Goal: Information Seeking & Learning: Find specific fact

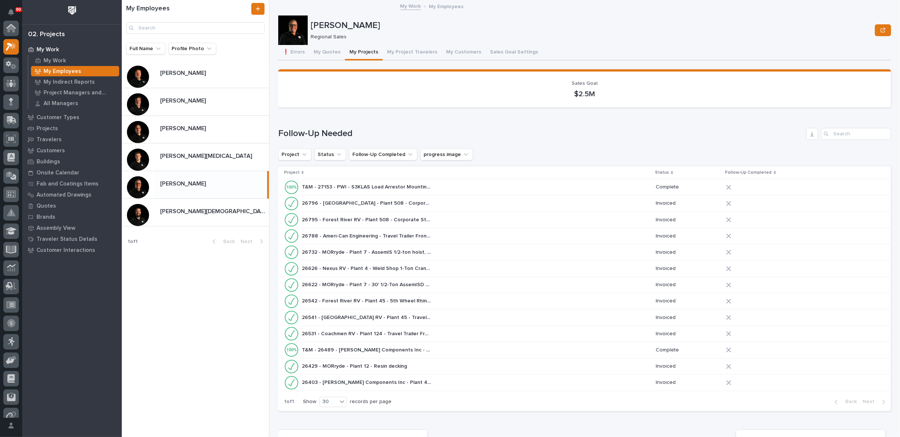
scroll to position [20, 0]
click at [184, 188] on div "[PERSON_NAME] [PERSON_NAME]" at bounding box center [210, 184] width 113 height 14
click at [293, 52] on button "❗ Errors" at bounding box center [293, 52] width 31 height 15
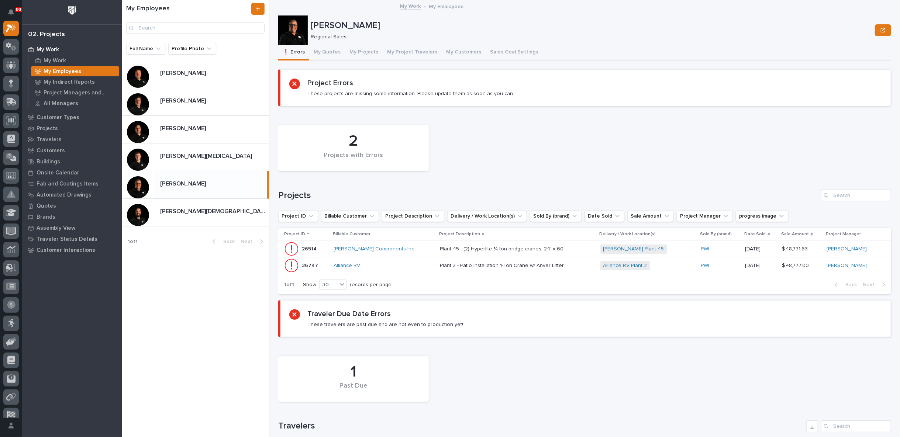
click at [570, 265] on div "Plant 2 - Patio Installation 1-Ton Crane w/ Anver Lifter Plant 2 - Patio Instal…" at bounding box center [517, 266] width 155 height 12
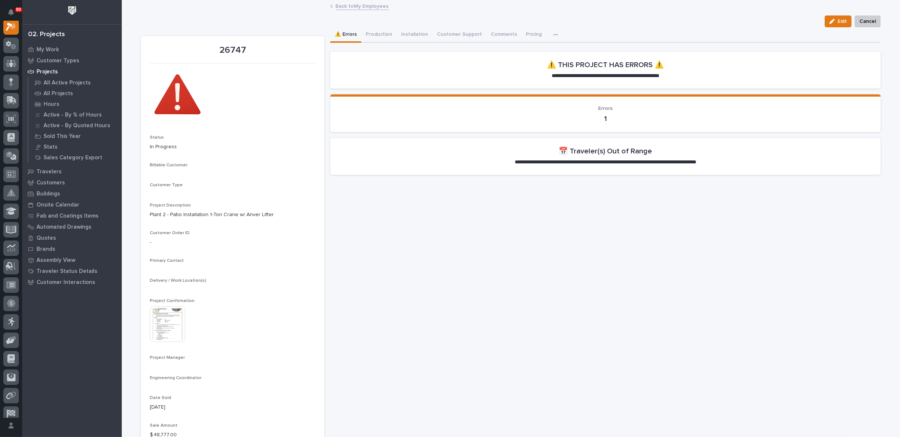
scroll to position [18, 0]
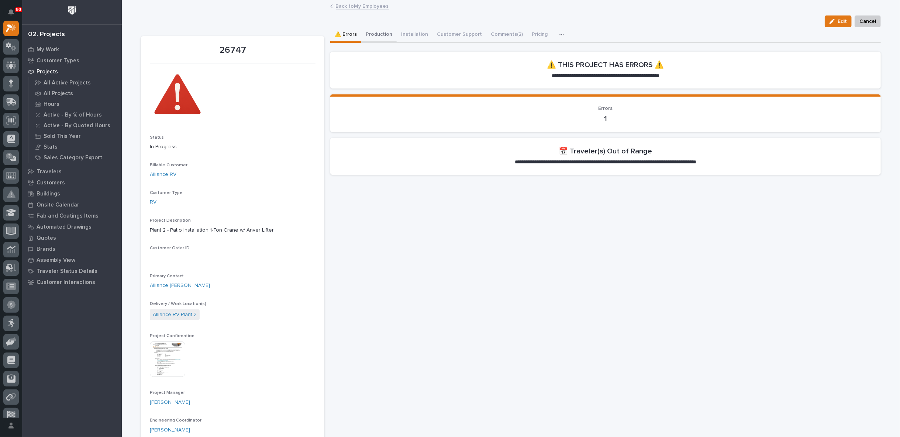
click at [374, 30] on button "Production" at bounding box center [378, 34] width 35 height 15
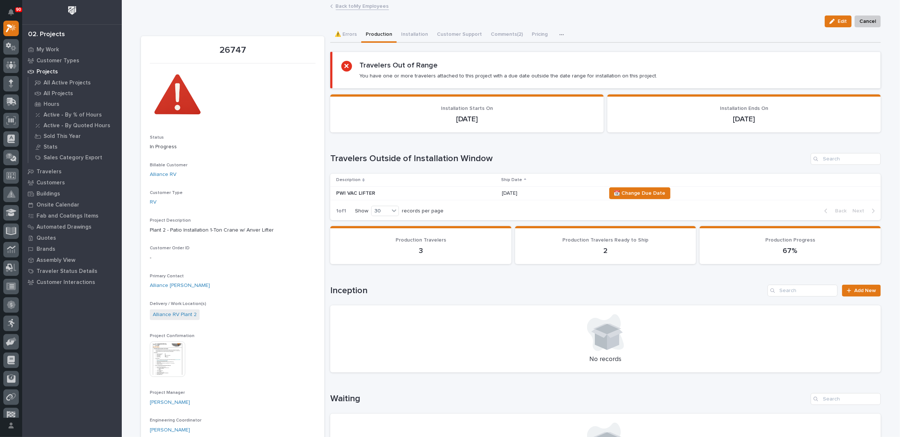
click at [169, 357] on img at bounding box center [167, 359] width 35 height 35
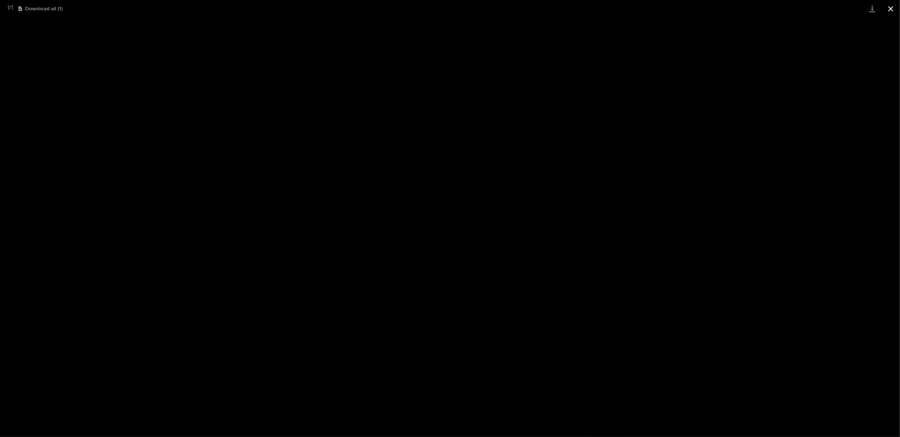
click at [888, 9] on button "Close gallery" at bounding box center [891, 8] width 18 height 17
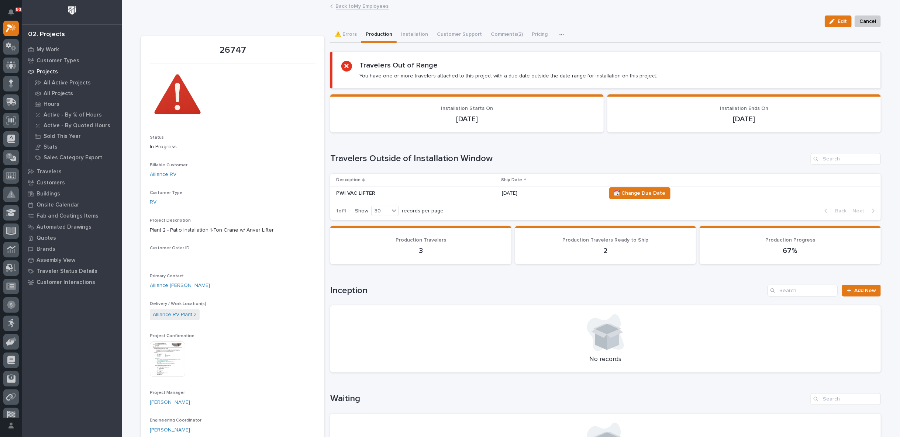
click at [356, 6] on link "Back to My Employees" at bounding box center [362, 5] width 53 height 8
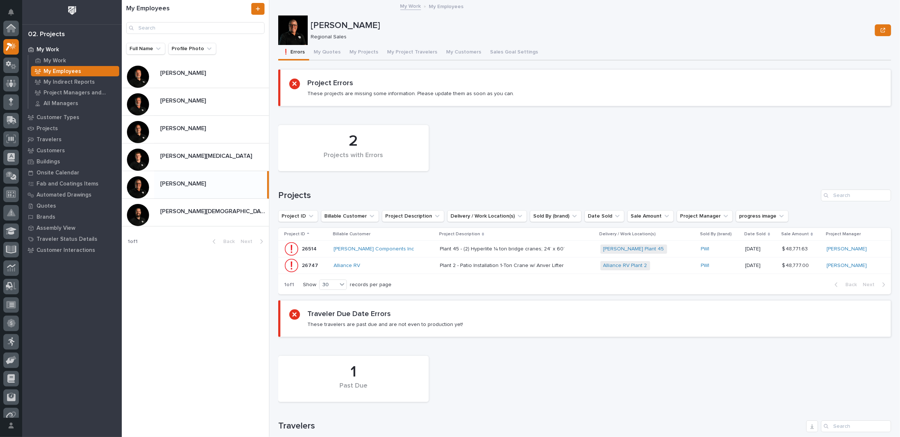
scroll to position [20, 0]
click at [64, 60] on p "My Work" at bounding box center [55, 61] width 23 height 7
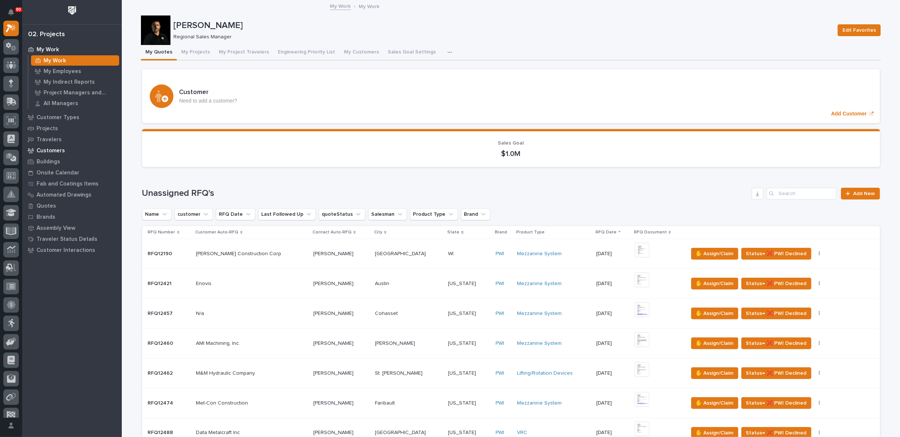
click at [54, 152] on p "Customers" at bounding box center [51, 151] width 28 height 7
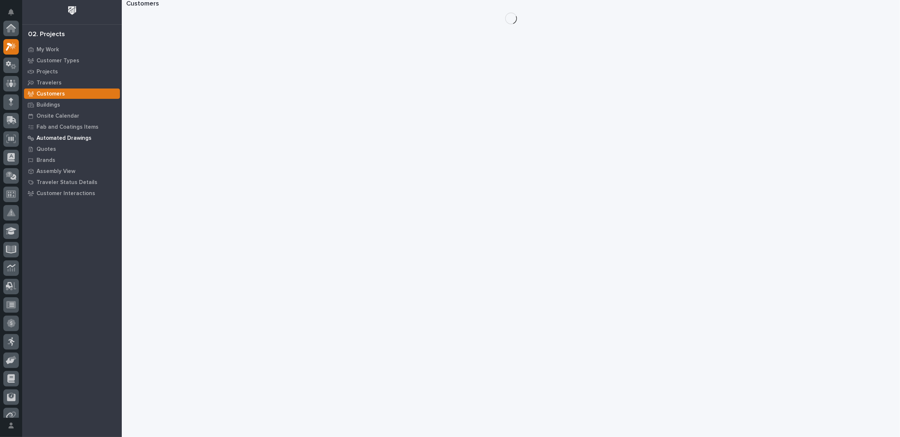
scroll to position [18, 0]
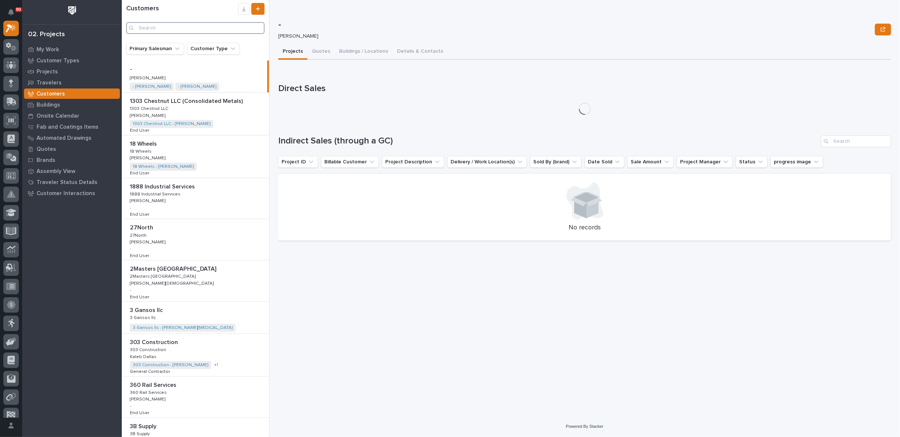
click at [167, 27] on input "Search" at bounding box center [195, 28] width 138 height 12
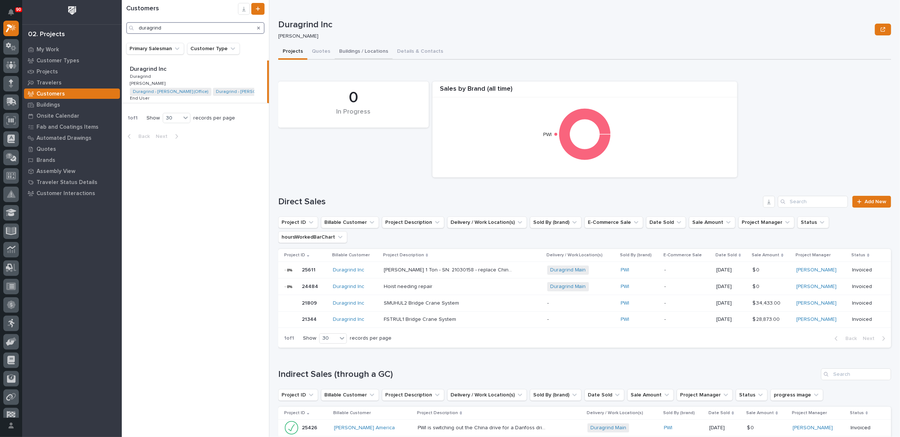
type input "duragrind"
click at [368, 49] on button "Buildings / Locations" at bounding box center [364, 51] width 58 height 15
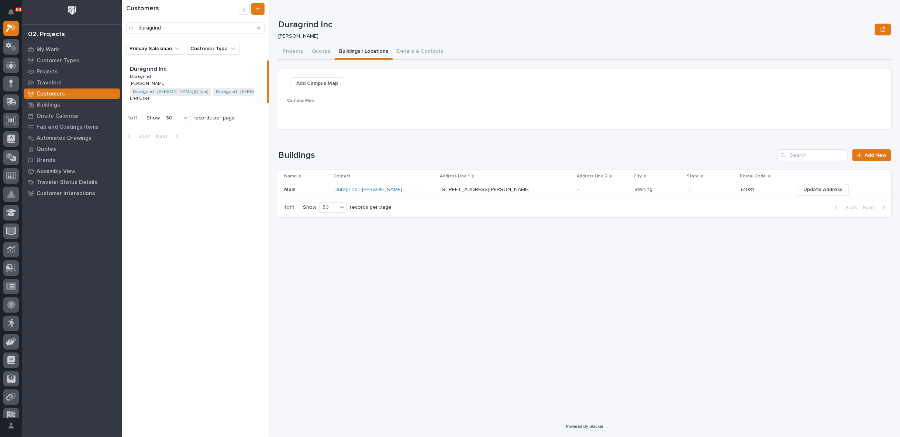
click at [577, 187] on p at bounding box center [602, 190] width 51 height 6
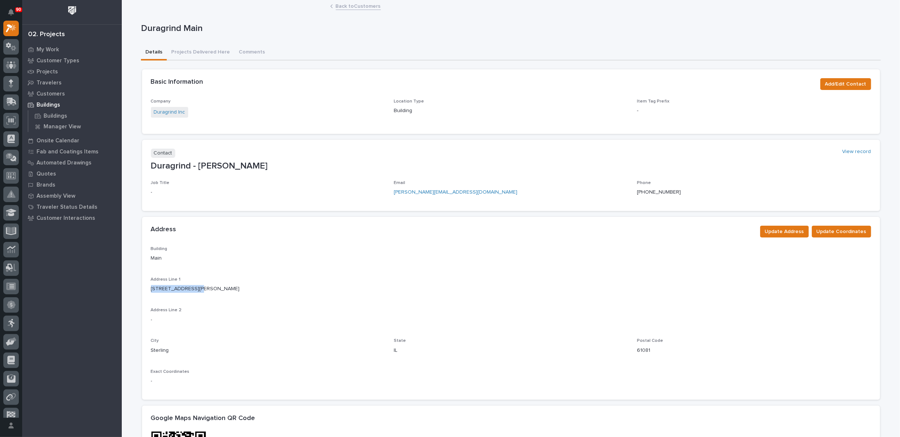
drag, startPoint x: 196, startPoint y: 286, endPoint x: 147, endPoint y: 290, distance: 48.9
click at [147, 290] on div "Building Main Address Line 1 [STREET_ADDRESS][PERSON_NAME] Address Line 2 - Cit…" at bounding box center [511, 323] width 738 height 154
copy p "[STREET_ADDRESS][PERSON_NAME]"
click at [231, 296] on div "Address Line 1 [STREET_ADDRESS][PERSON_NAME]" at bounding box center [511, 288] width 720 height 22
